Goal: Find specific page/section: Find specific page/section

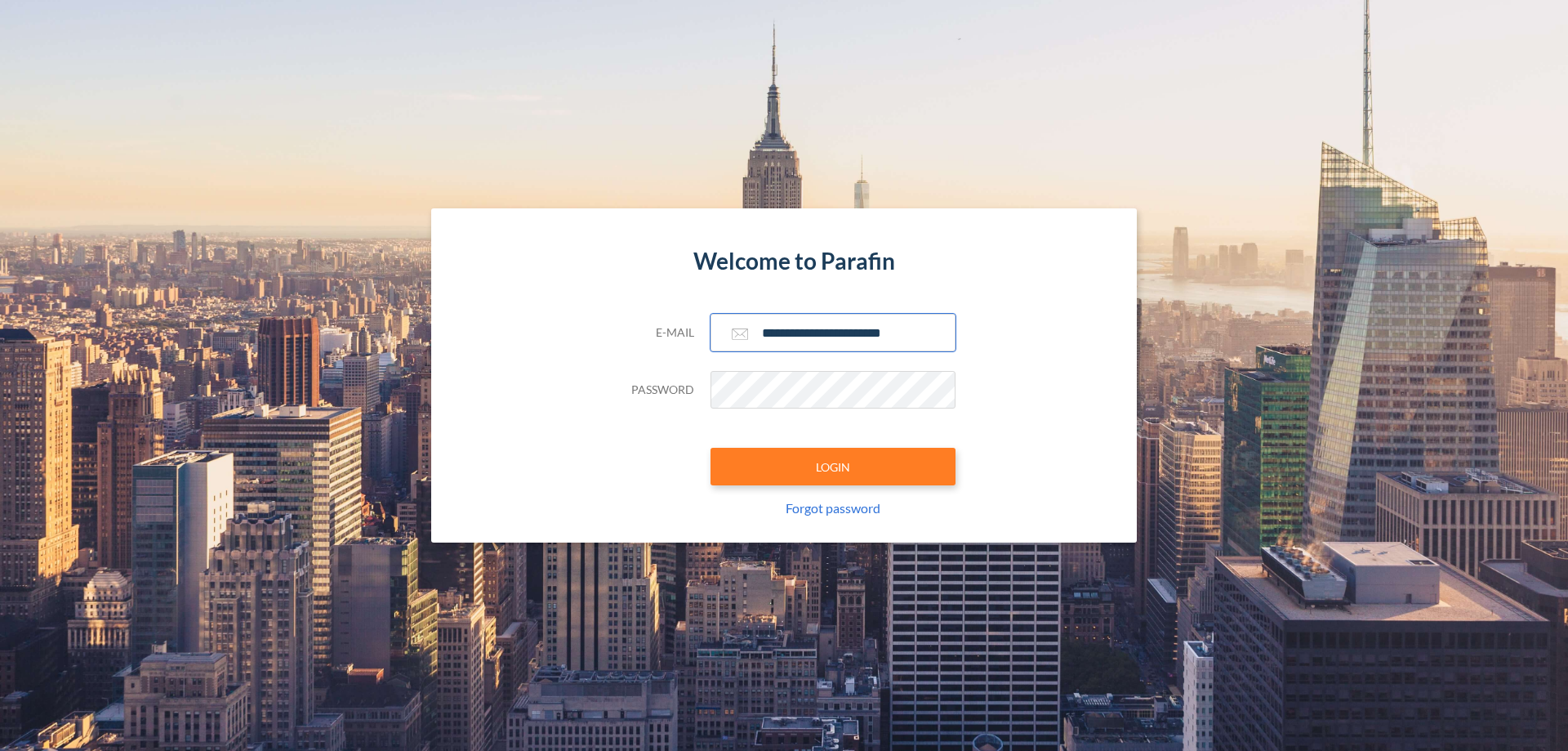
type input "**********"
click at [833, 467] on button "LOGIN" at bounding box center [832, 467] width 245 height 37
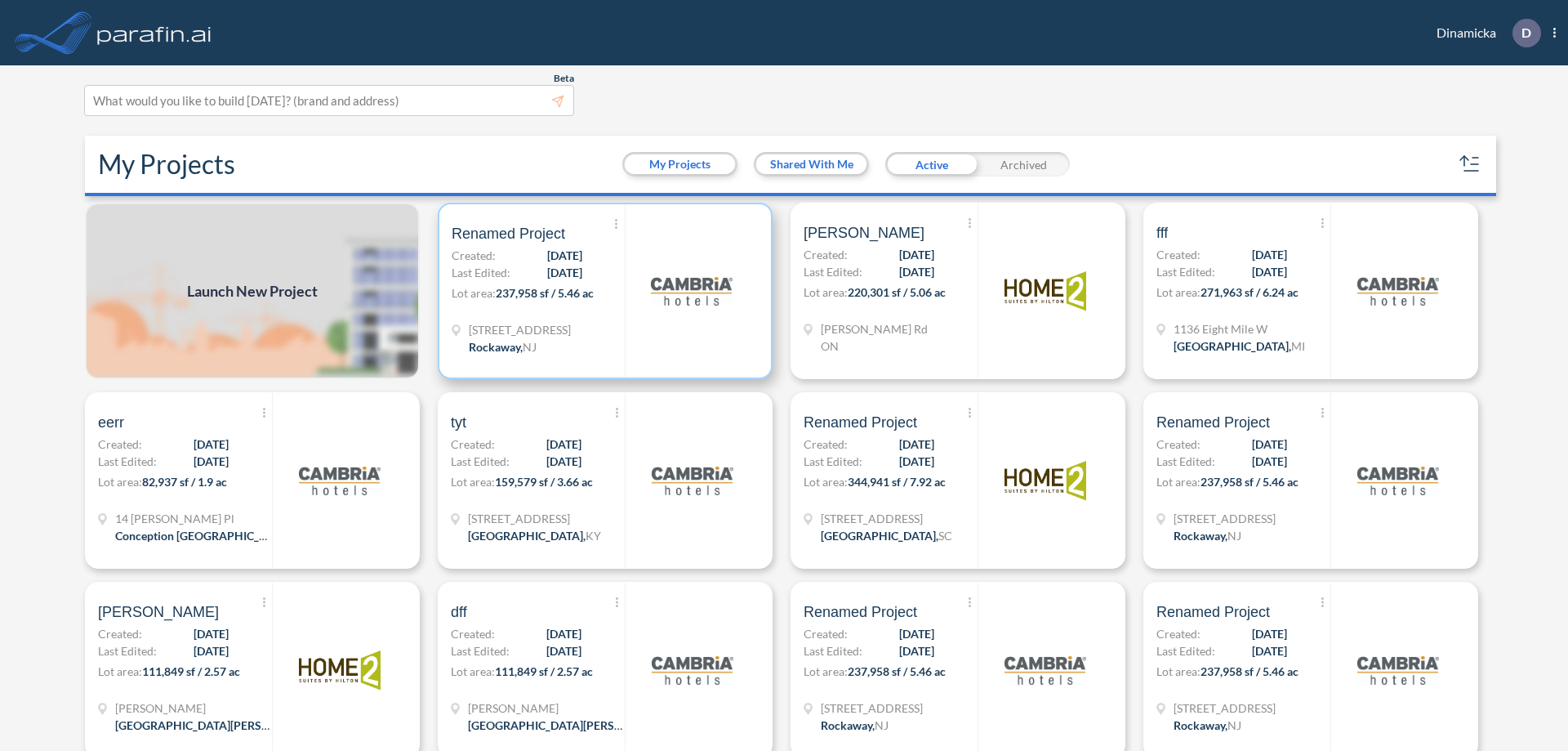
scroll to position [4, 0]
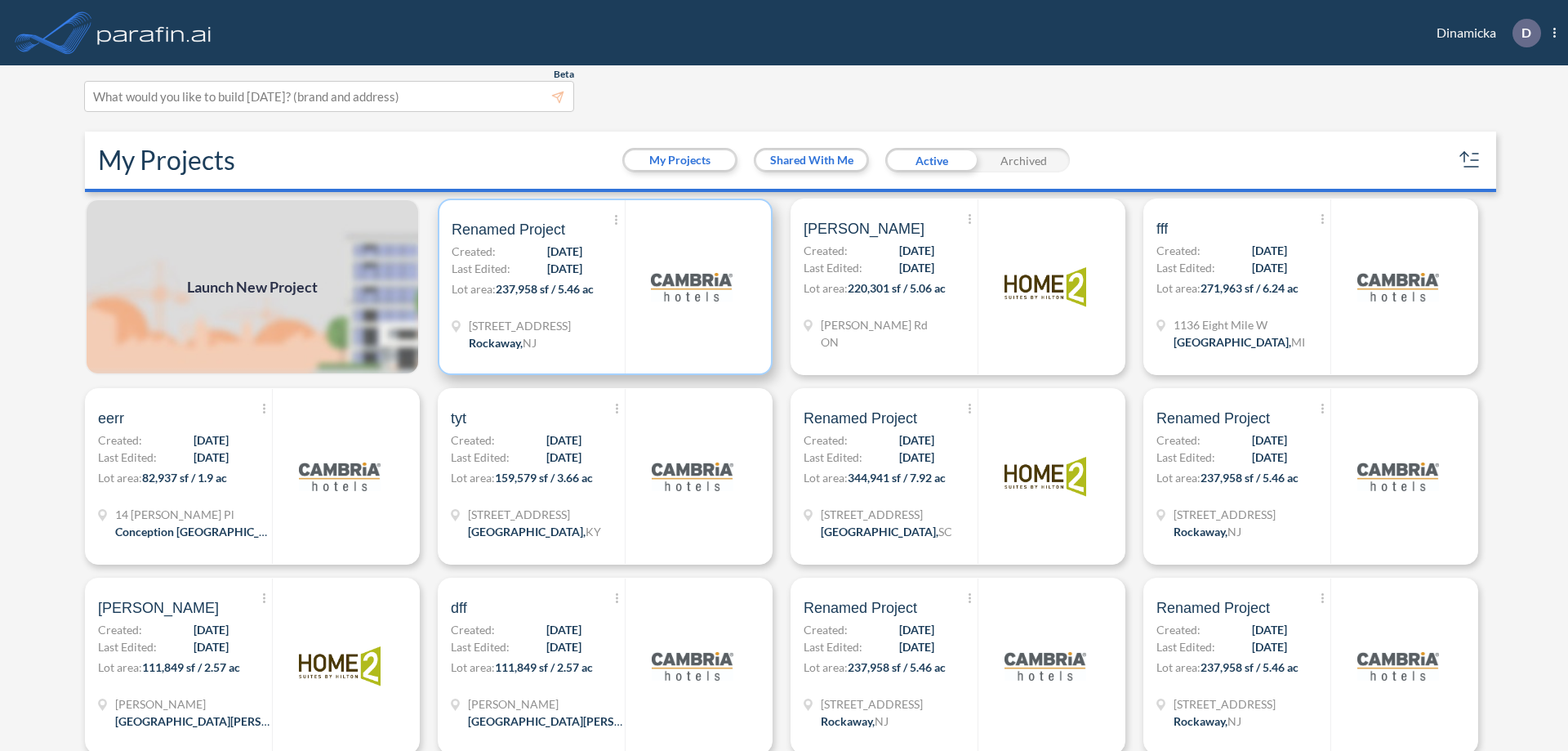
click at [602, 286] on p "Lot area: 237,958 sf / 5.46 ac" at bounding box center [538, 292] width 173 height 24
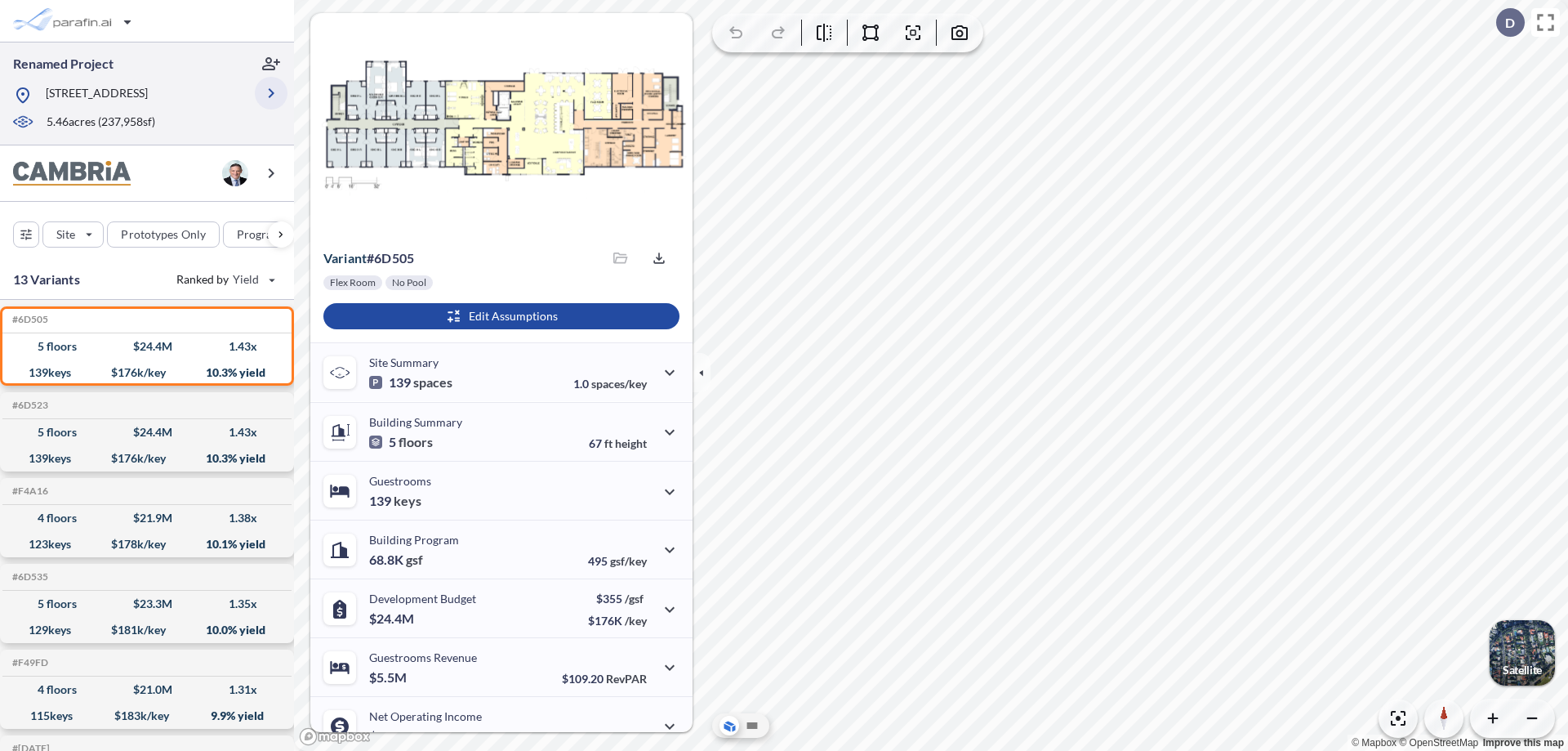
click at [271, 94] on icon "button" at bounding box center [271, 94] width 20 height 20
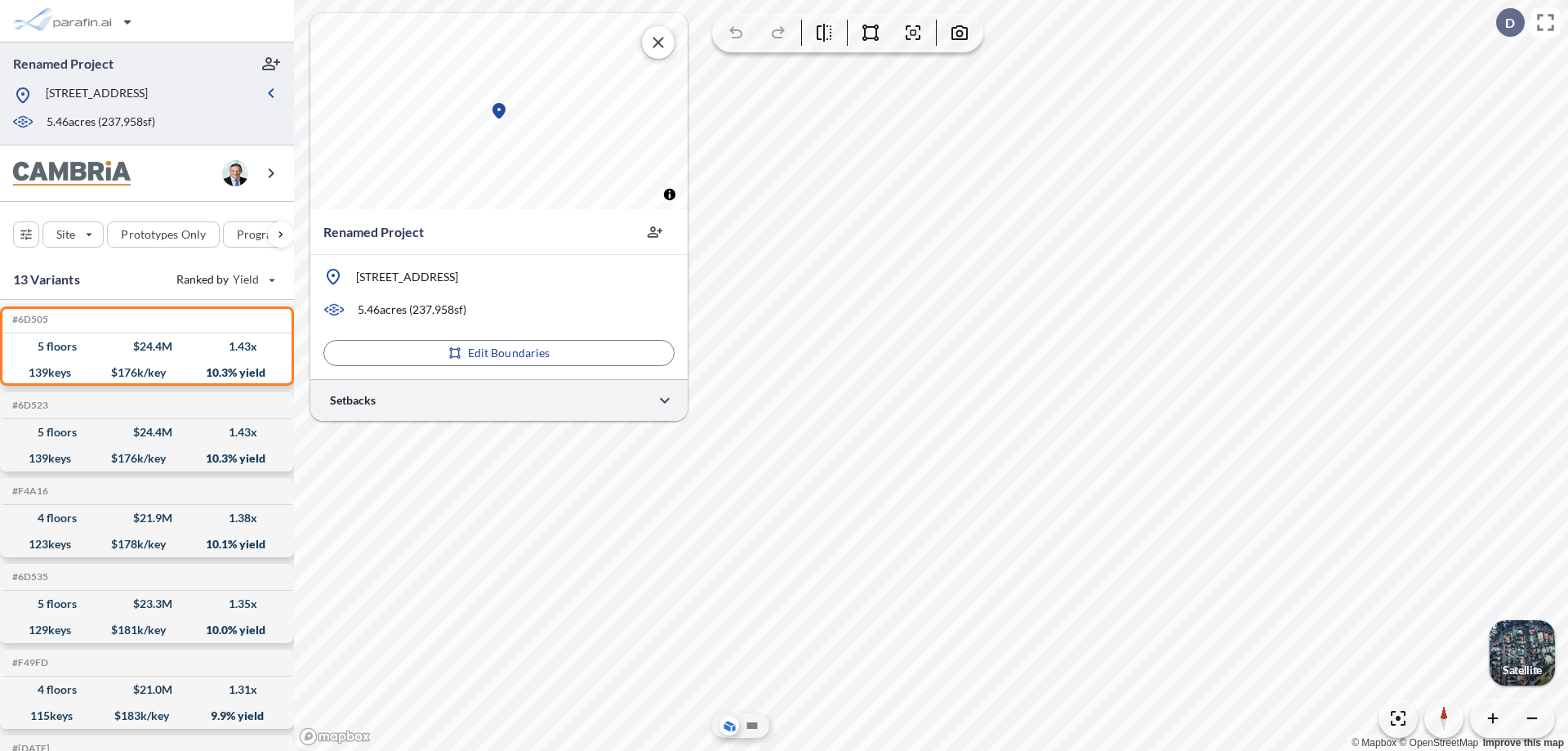
click at [499, 400] on div at bounding box center [499, 400] width 378 height 41
